Goal: Find specific page/section: Find specific page/section

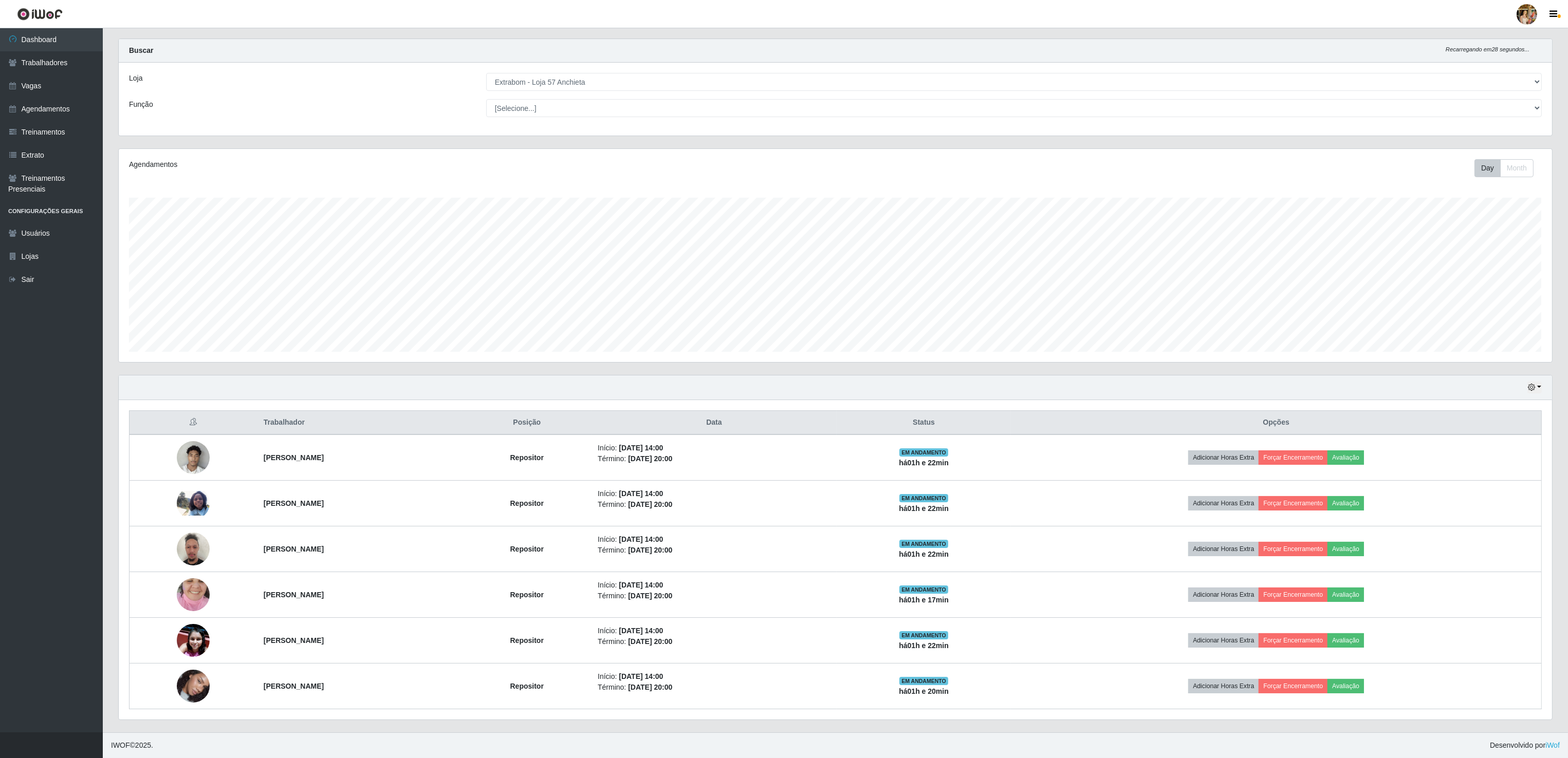
scroll to position [214, 1432]
drag, startPoint x: 594, startPoint y: 68, endPoint x: 592, endPoint y: 76, distance: 8.2
click at [594, 73] on select "[Selecione...] Atacado Vem - [GEOGRAPHIC_DATA] 30 Laranjeiras Velha Atacado Vem…" at bounding box center [1013, 82] width 1055 height 18
click at [486, 89] on select "[Selecione...] Atacado Vem - [GEOGRAPHIC_DATA] 30 Laranjeiras Velha Atacado Vem…" at bounding box center [1013, 82] width 1055 height 18
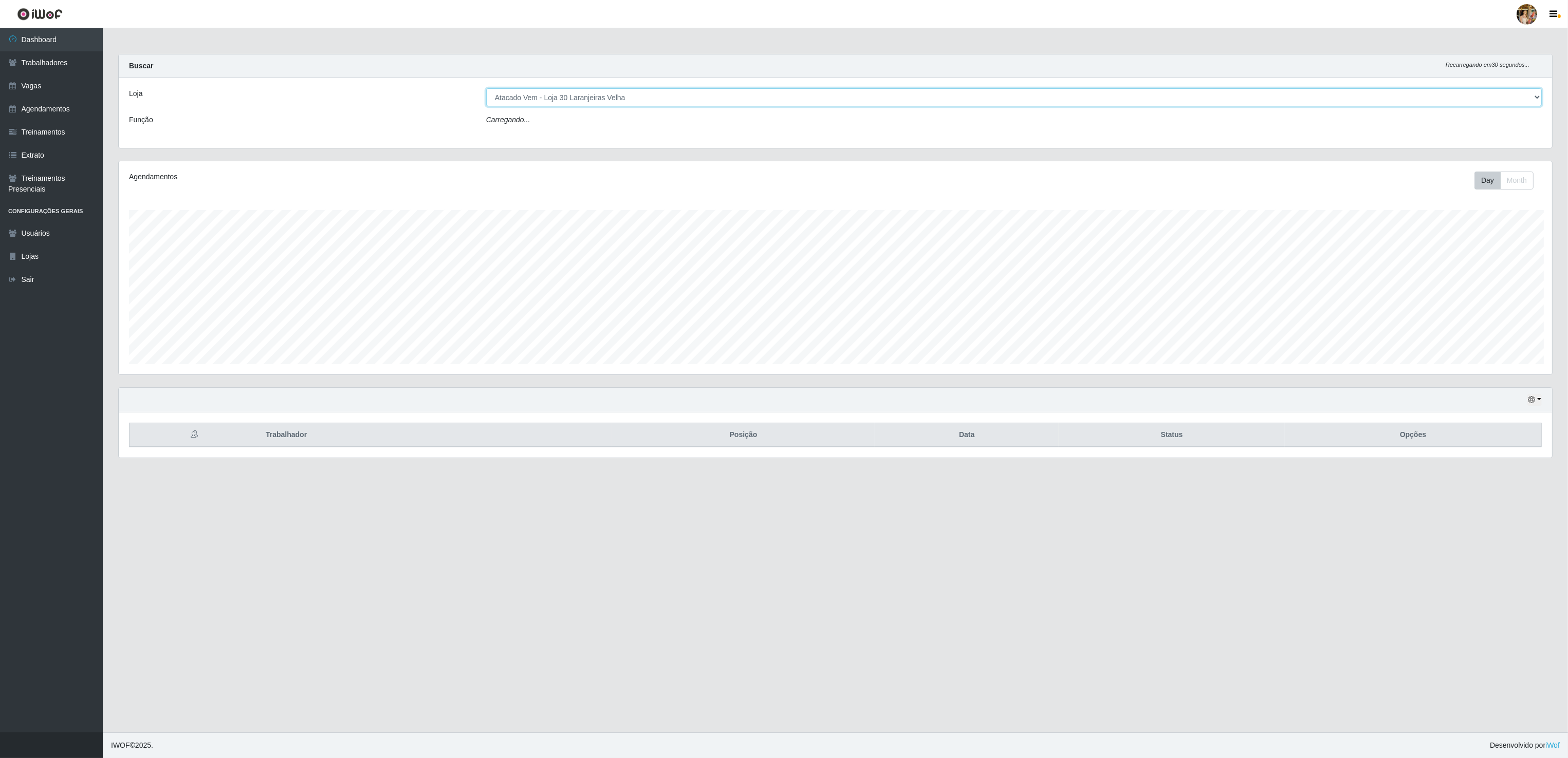
scroll to position [214, 1434]
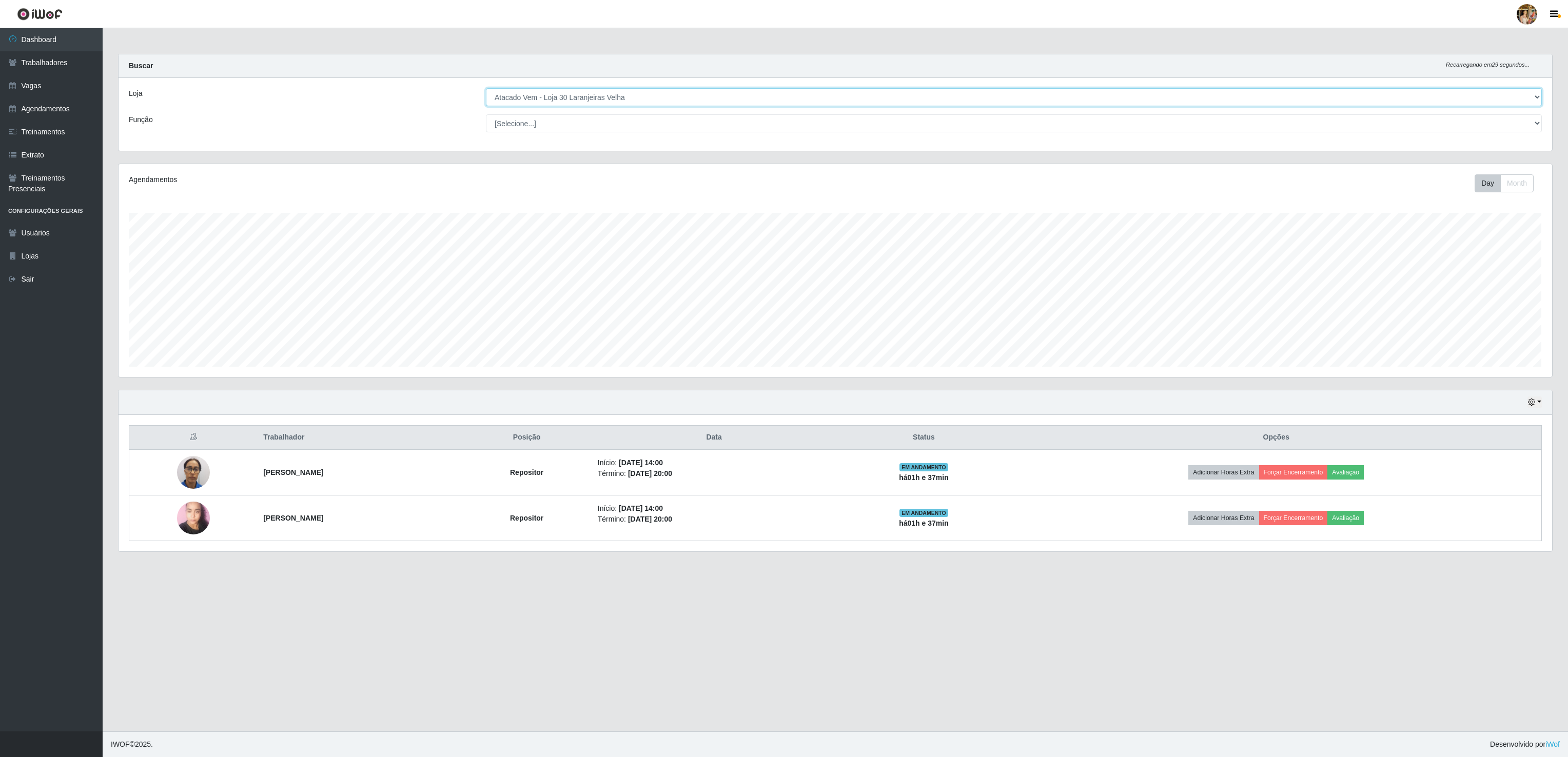
click at [600, 98] on select "[Selecione...] Atacado Vem - [GEOGRAPHIC_DATA] 30 Laranjeiras Velha Atacado Vem…" at bounding box center [1013, 97] width 1056 height 18
click at [486, 89] on select "[Selecione...] Atacado Vem - [GEOGRAPHIC_DATA] 30 Laranjeiras Velha Atacado Vem…" at bounding box center [1013, 97] width 1056 height 18
click at [589, 98] on select "[Selecione...] Atacado Vem - [GEOGRAPHIC_DATA] 30 Laranjeiras Velha Atacado Vem…" at bounding box center [1013, 97] width 1056 height 18
click at [486, 89] on select "[Selecione...] Atacado Vem - [GEOGRAPHIC_DATA] 30 Laranjeiras Velha Atacado Vem…" at bounding box center [1013, 97] width 1056 height 18
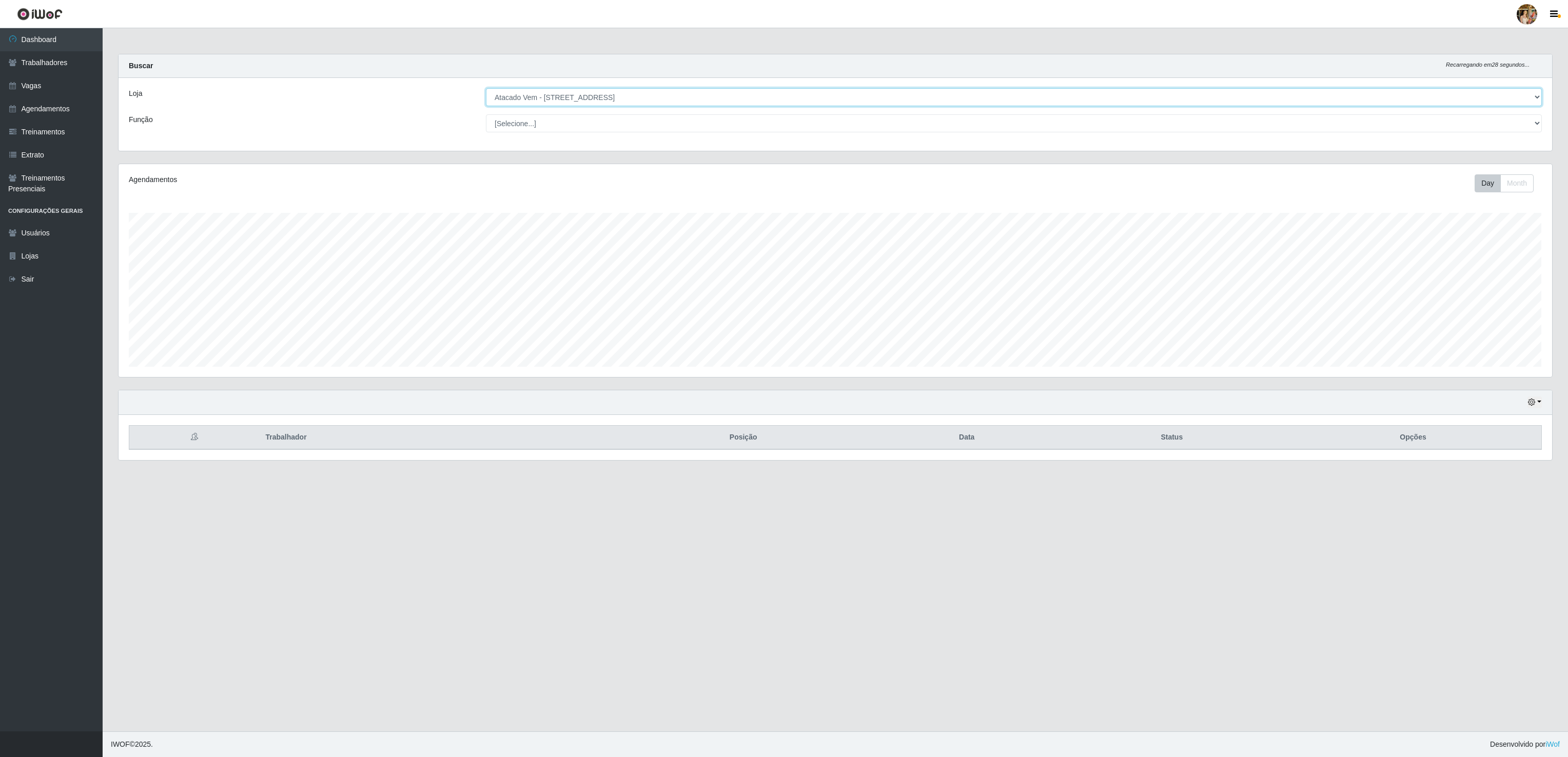
click at [626, 94] on select "[Selecione...] Atacado Vem - [GEOGRAPHIC_DATA] 30 Laranjeiras Velha Atacado Vem…" at bounding box center [1013, 97] width 1056 height 18
click at [486, 89] on select "[Selecione...] Atacado Vem - [GEOGRAPHIC_DATA] 30 Laranjeiras Velha Atacado Vem…" at bounding box center [1013, 97] width 1056 height 18
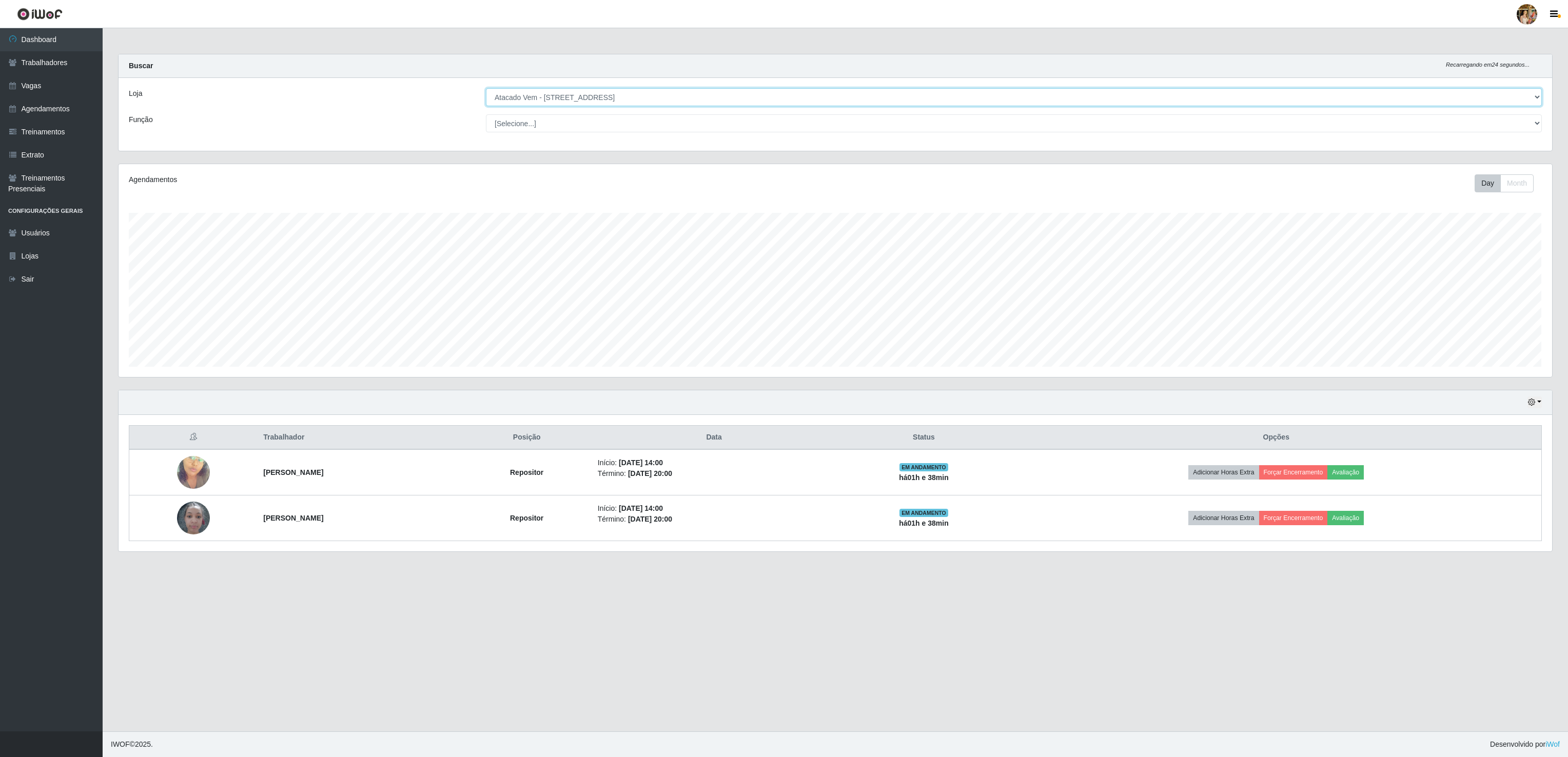
click at [648, 100] on select "[Selecione...] Atacado Vem - [GEOGRAPHIC_DATA] 30 Laranjeiras Velha Atacado Vem…" at bounding box center [1013, 97] width 1056 height 18
click at [486, 89] on select "[Selecione...] Atacado Vem - [GEOGRAPHIC_DATA] 30 Laranjeiras Velha Atacado Vem…" at bounding box center [1013, 97] width 1056 height 18
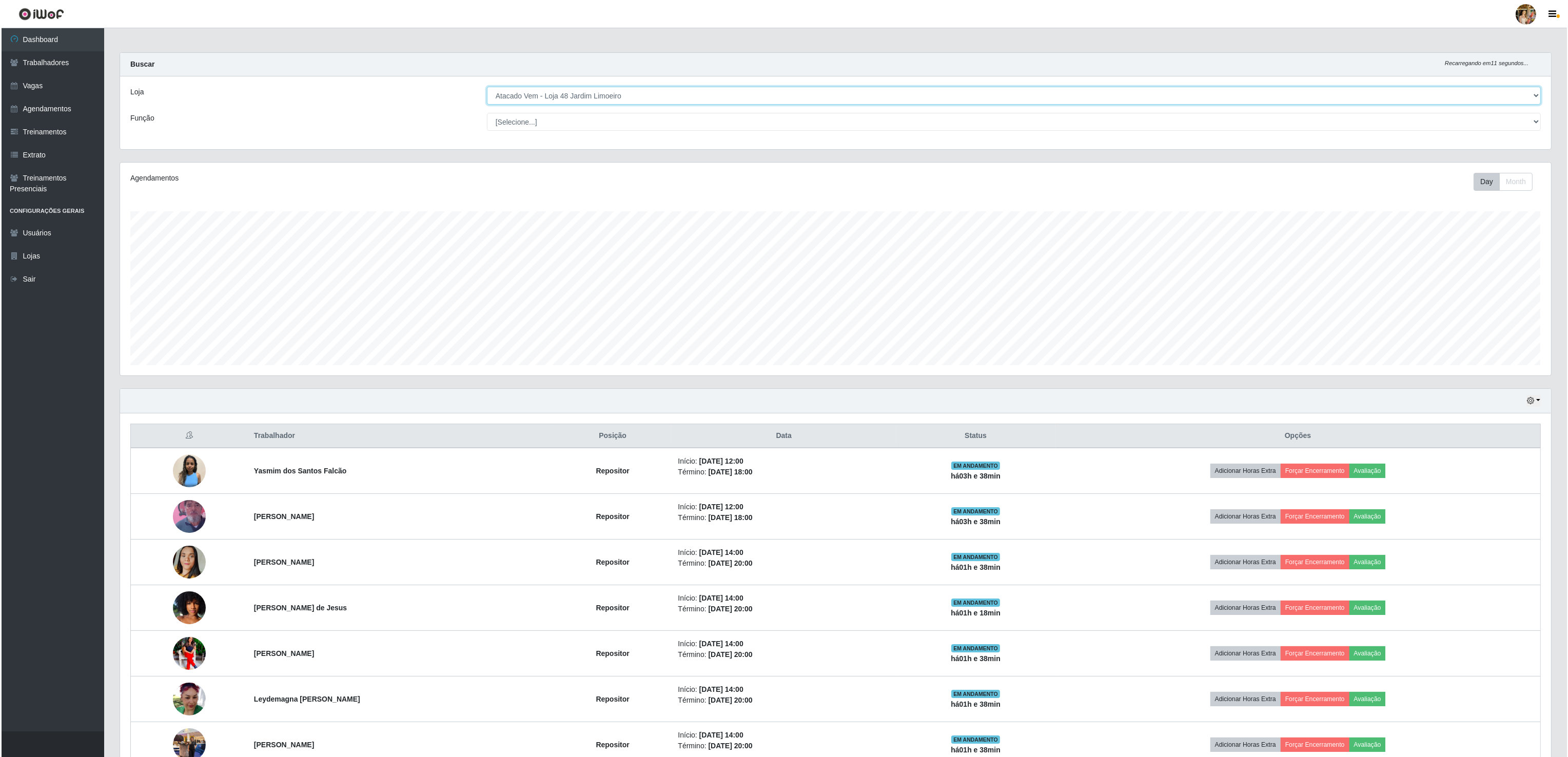
scroll to position [0, 0]
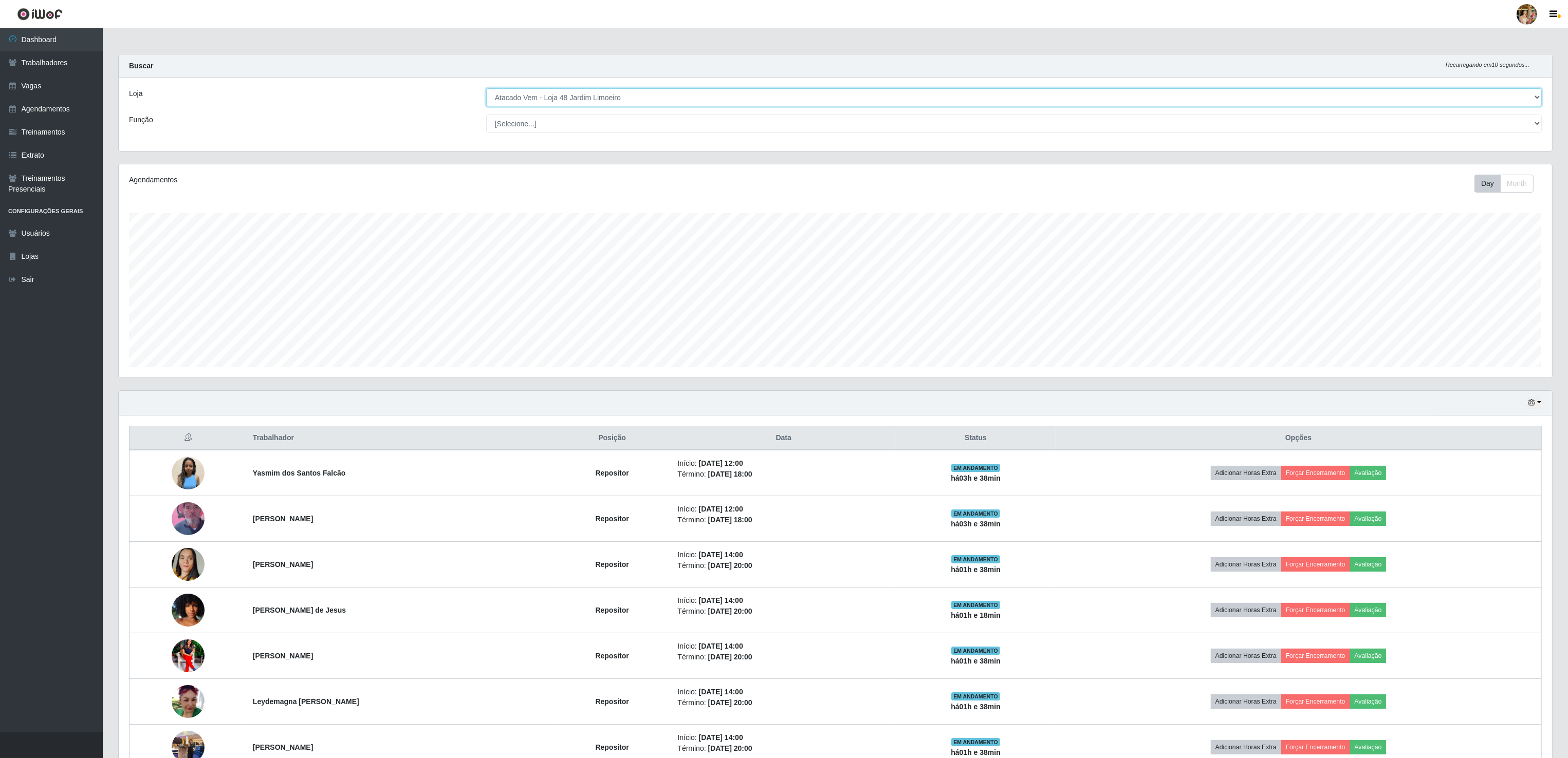
click at [516, 97] on select "[Selecione...] Atacado Vem - [GEOGRAPHIC_DATA] 30 Laranjeiras Velha Atacado Vem…" at bounding box center [1013, 97] width 1055 height 18
click at [486, 89] on select "[Selecione...] Atacado Vem - [GEOGRAPHIC_DATA] 30 Laranjeiras Velha Atacado Vem…" at bounding box center [1013, 97] width 1055 height 18
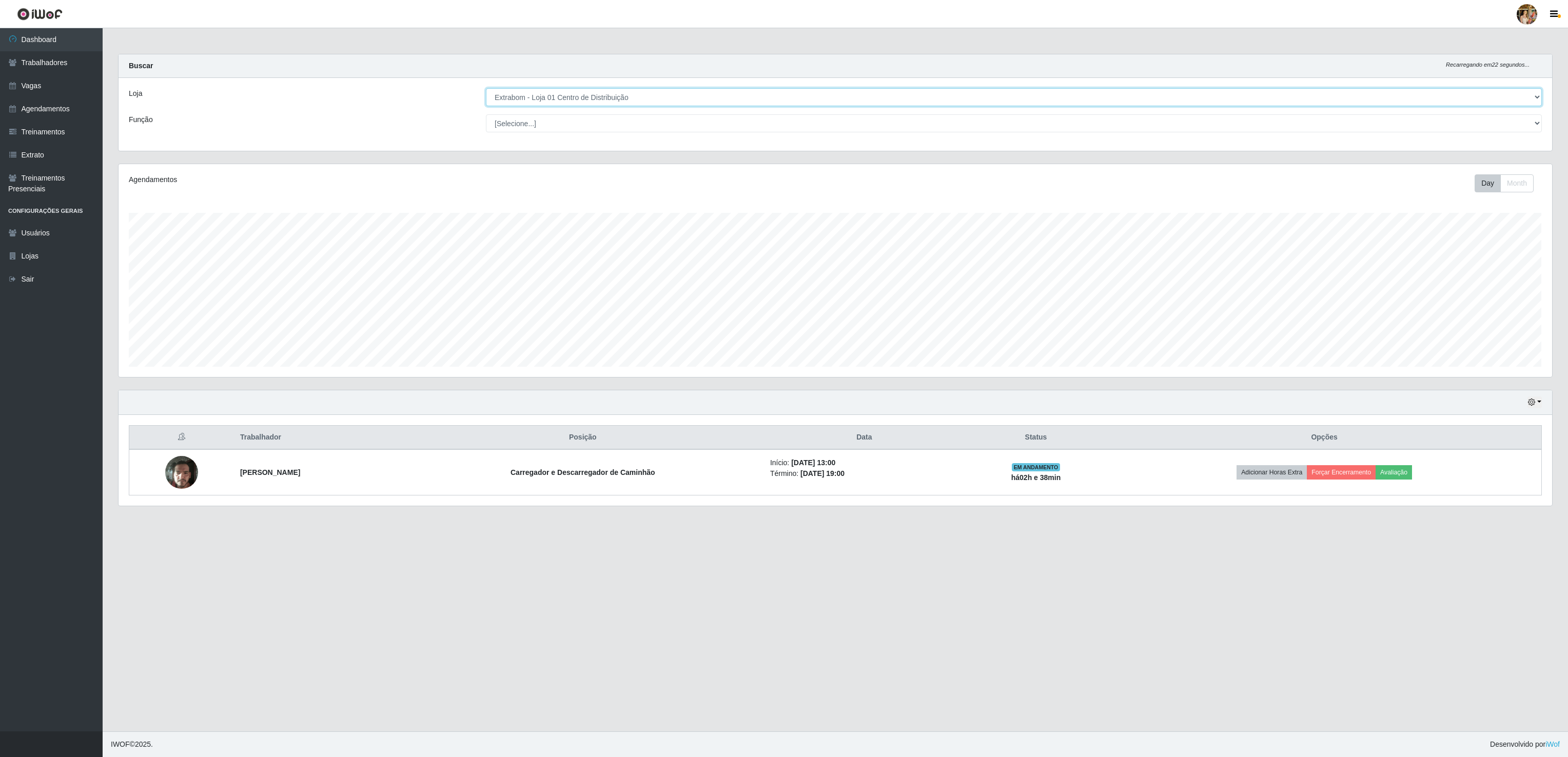
click at [674, 100] on select "[Selecione...] Atacado Vem - [GEOGRAPHIC_DATA] 30 Laranjeiras Velha Atacado Vem…" at bounding box center [1013, 97] width 1056 height 18
click at [486, 89] on select "[Selecione...] Atacado Vem - [GEOGRAPHIC_DATA] 30 Laranjeiras Velha Atacado Vem…" at bounding box center [1013, 97] width 1056 height 18
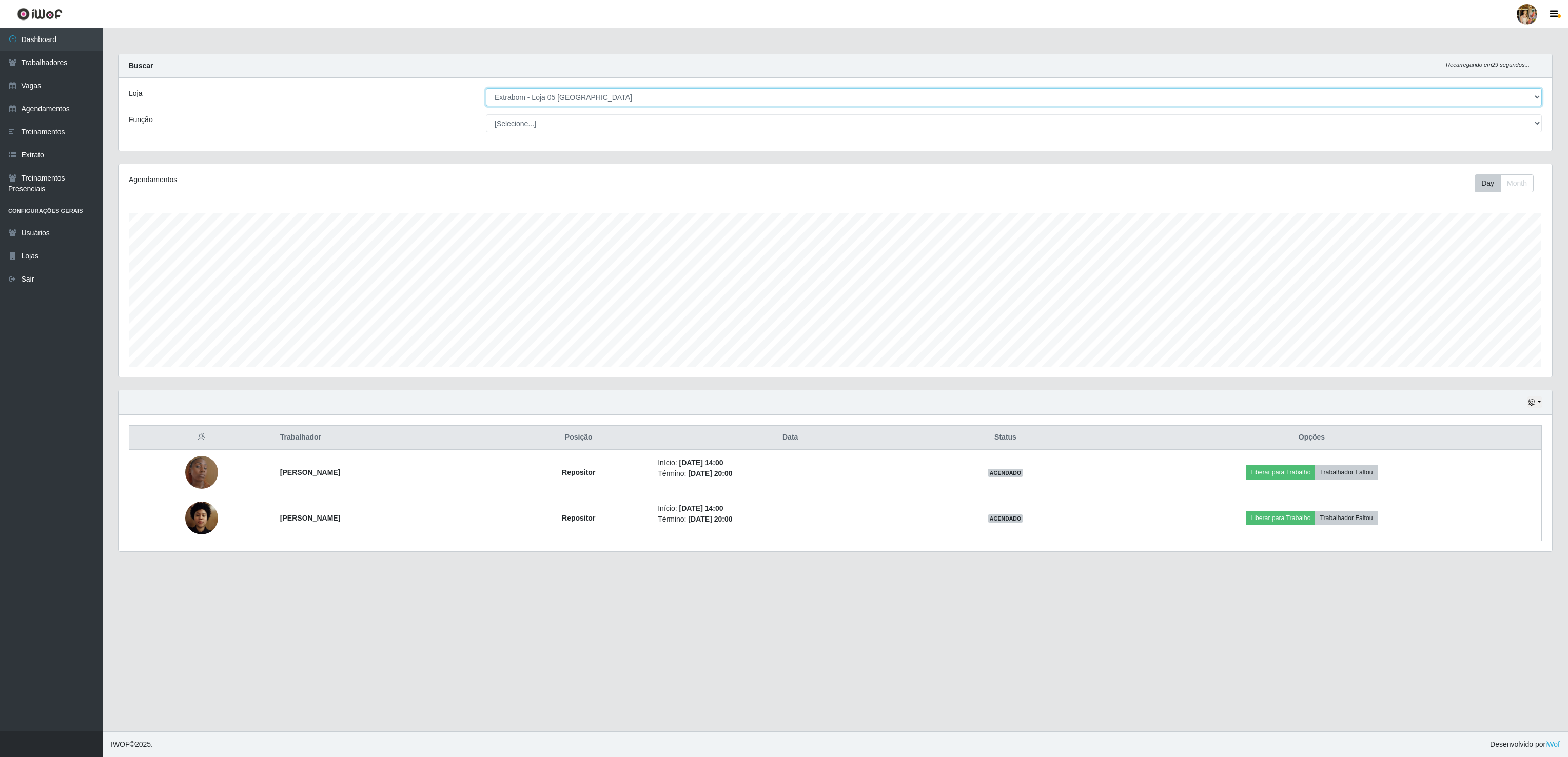
click at [705, 98] on select "[Selecione...] Atacado Vem - [GEOGRAPHIC_DATA] 30 Laranjeiras Velha Atacado Vem…" at bounding box center [1013, 97] width 1056 height 18
click at [486, 89] on select "[Selecione...] Atacado Vem - [GEOGRAPHIC_DATA] 30 Laranjeiras Velha Atacado Vem…" at bounding box center [1013, 97] width 1056 height 18
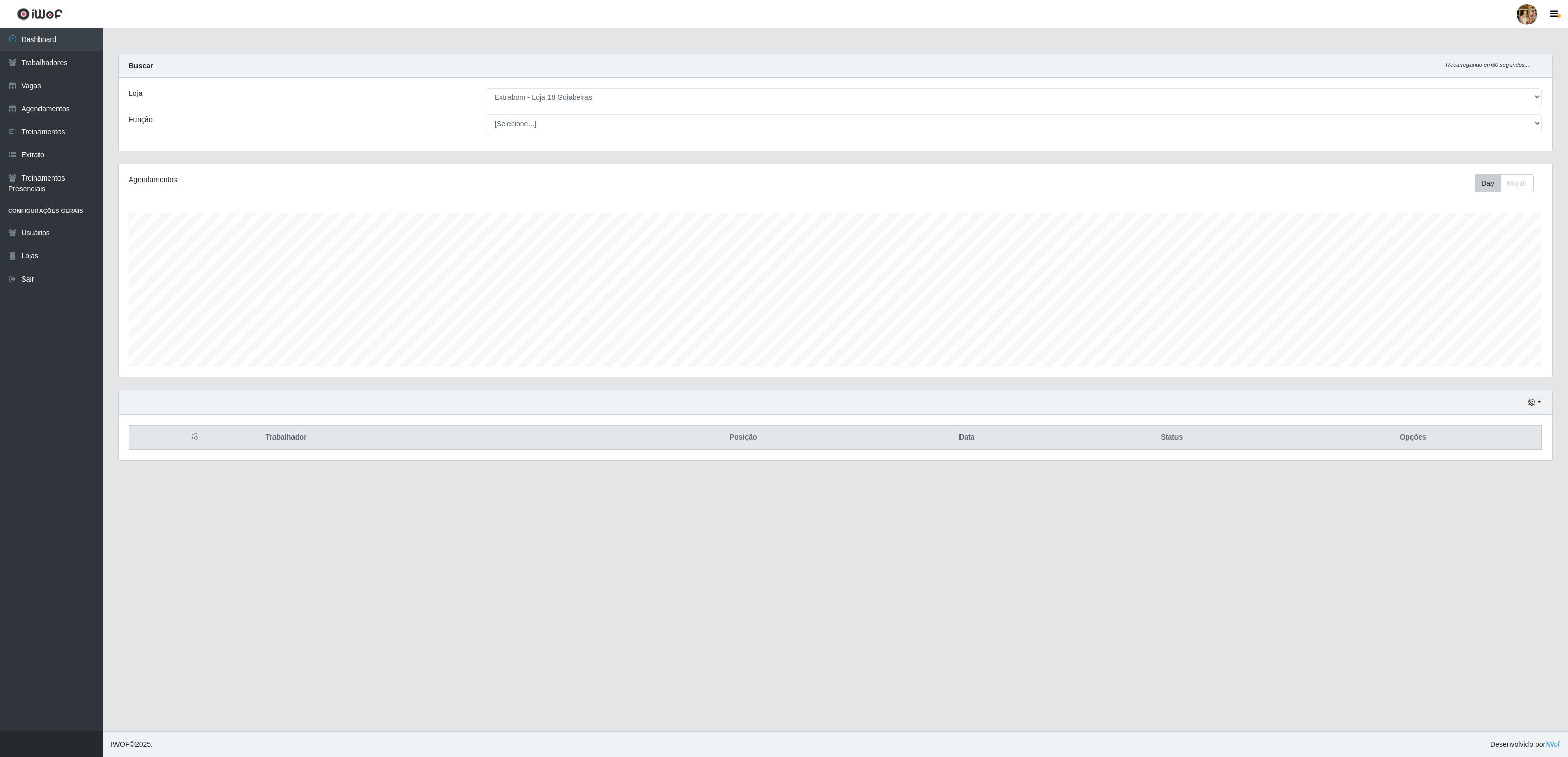
click at [596, 369] on div "Agendamentos Day Month 19/07 Agendamentos 46.82" at bounding box center [835, 271] width 1433 height 213
click at [545, 101] on select "[Selecione...] Atacado Vem - [GEOGRAPHIC_DATA] 30 Laranjeiras Velha Atacado Vem…" at bounding box center [1013, 97] width 1056 height 18
click at [486, 89] on select "[Selecione...] Atacado Vem - [GEOGRAPHIC_DATA] 30 Laranjeiras Velha Atacado Vem…" at bounding box center [1013, 97] width 1056 height 18
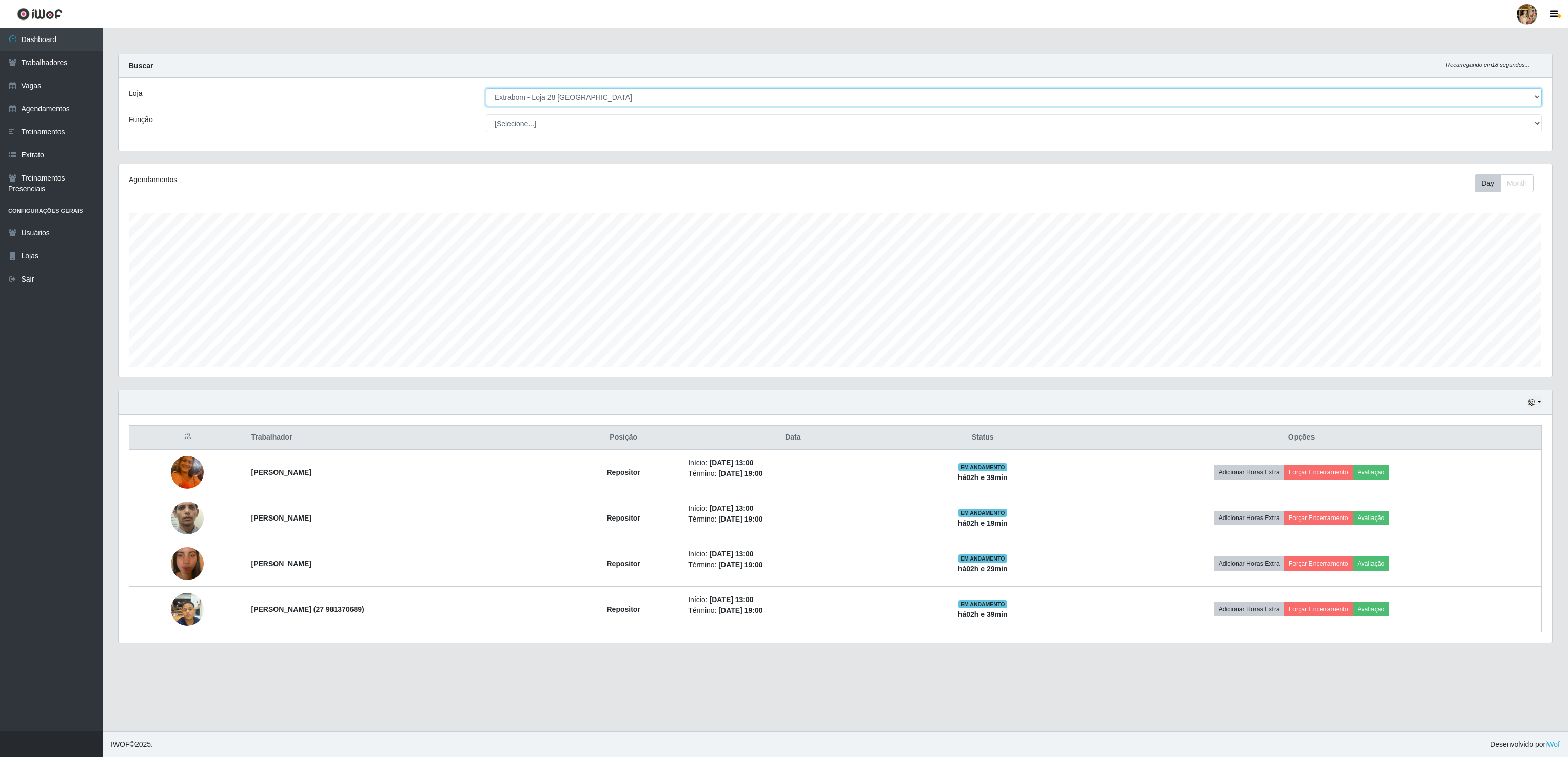
click at [674, 101] on select "[Selecione...] Atacado Vem - [GEOGRAPHIC_DATA] 30 Laranjeiras Velha Atacado Vem…" at bounding box center [1013, 97] width 1056 height 18
click at [486, 89] on select "[Selecione...] Atacado Vem - [GEOGRAPHIC_DATA] 30 Laranjeiras Velha Atacado Vem…" at bounding box center [1013, 97] width 1056 height 18
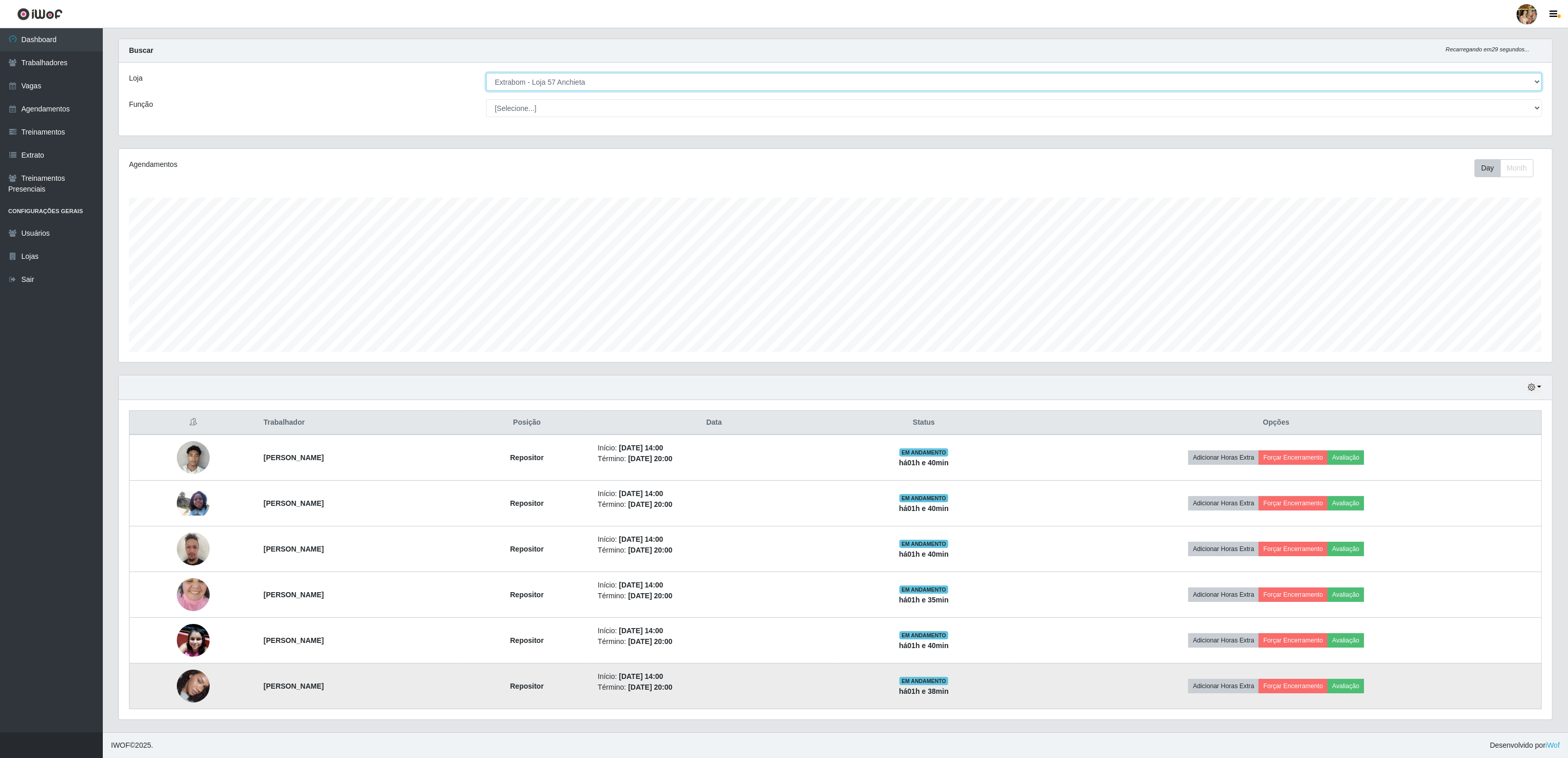
scroll to position [21, 0]
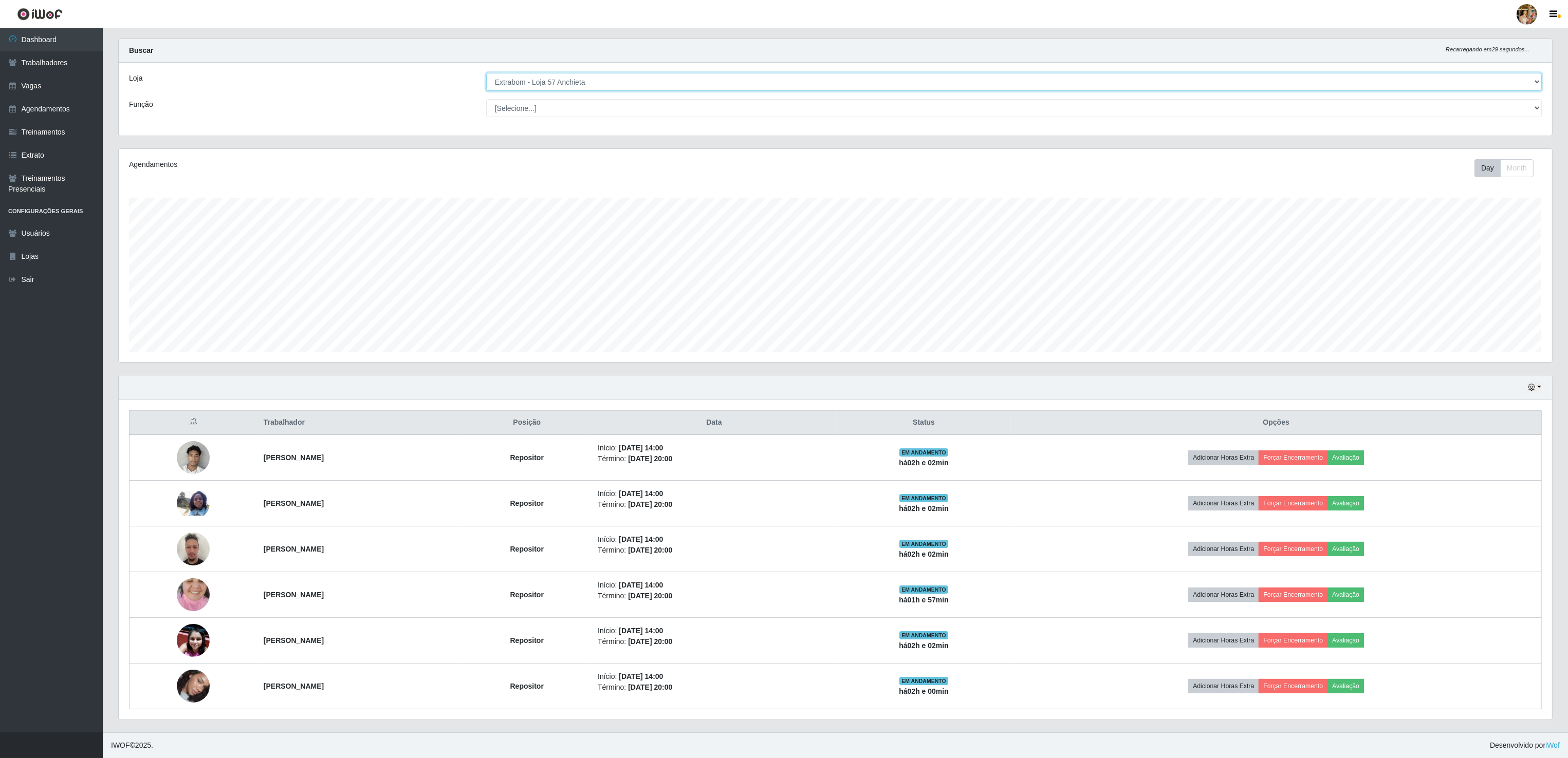
click at [618, 78] on select "[Selecione...] Atacado Vem - [GEOGRAPHIC_DATA] 30 Laranjeiras Velha Atacado Vem…" at bounding box center [1013, 82] width 1055 height 18
select select "494"
click at [486, 89] on select "[Selecione...] Atacado Vem - [GEOGRAPHIC_DATA] 30 Laranjeiras Velha Atacado Vem…" at bounding box center [1013, 82] width 1055 height 18
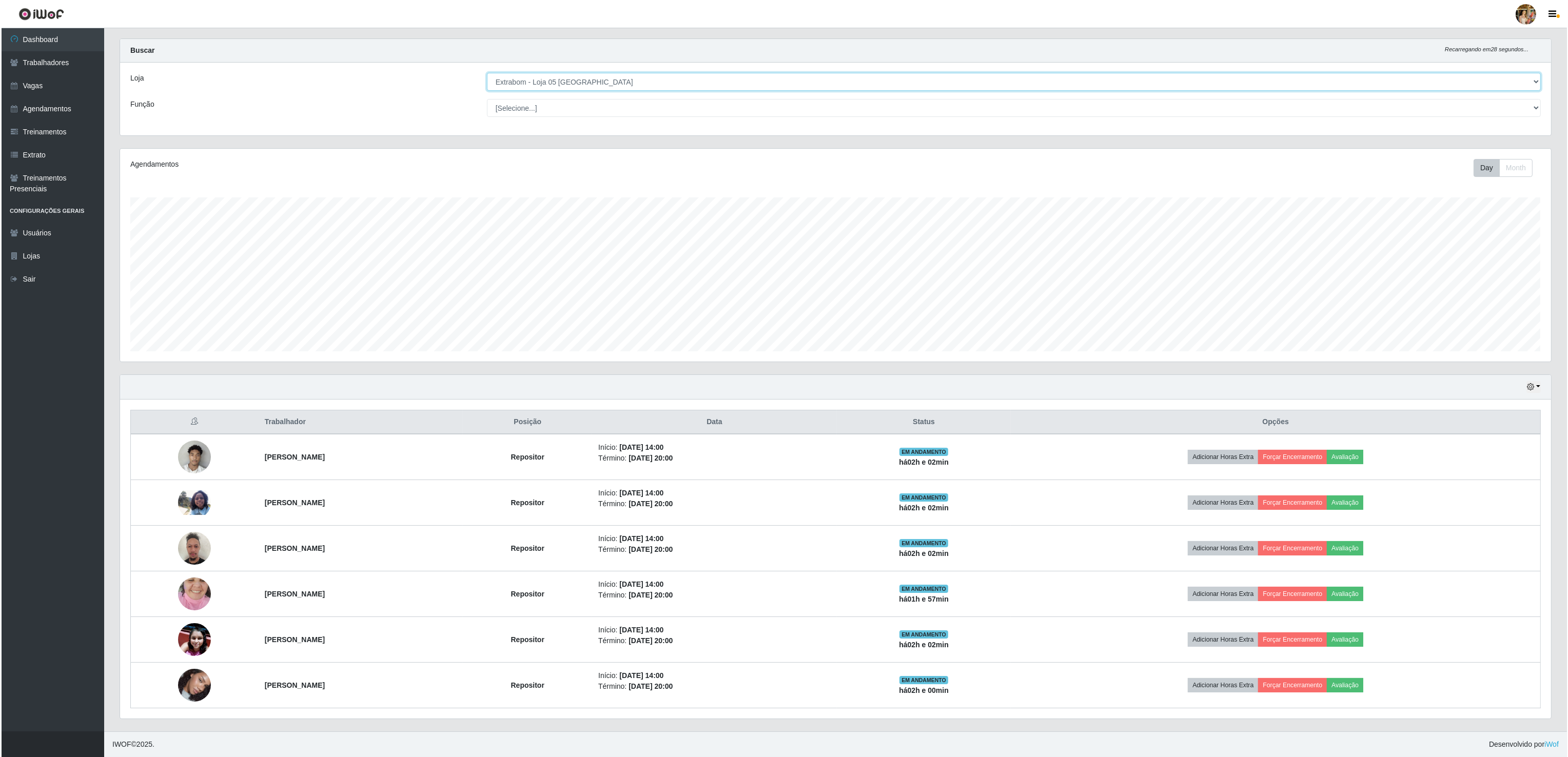
scroll to position [214, 1432]
